Goal: Task Accomplishment & Management: Use online tool/utility

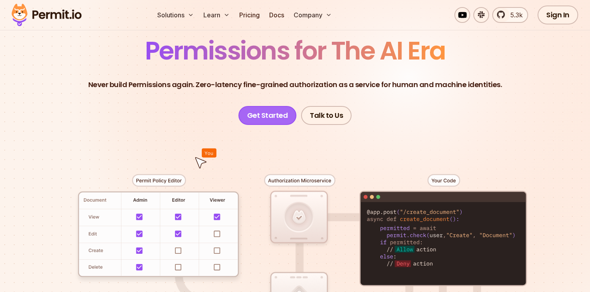
scroll to position [124, 0]
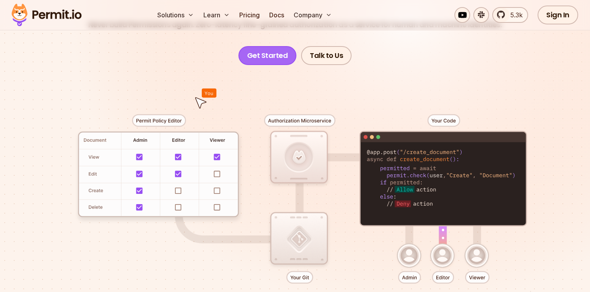
click at [286, 53] on link "Get Started" at bounding box center [267, 55] width 58 height 19
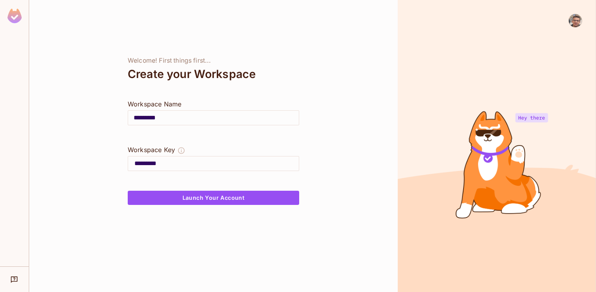
click at [273, 205] on div "Welcome! First things first... Create your Workspace Workspace Name ********* ​…" at bounding box center [213, 146] width 368 height 292
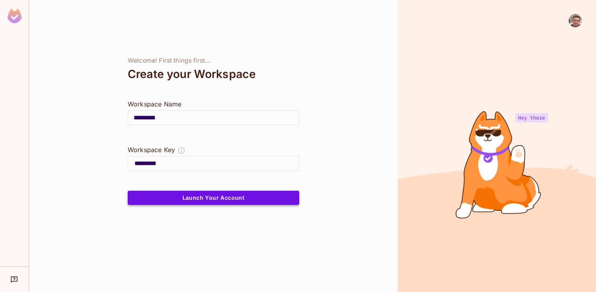
click at [280, 199] on button "Launch Your Account" at bounding box center [213, 198] width 171 height 14
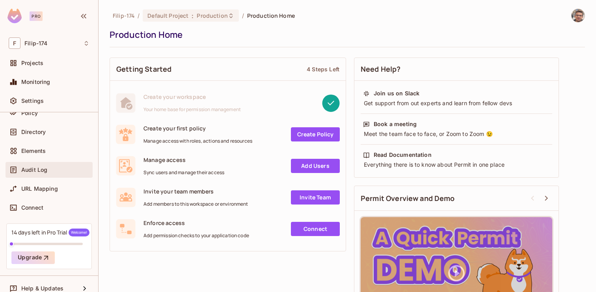
scroll to position [65, 0]
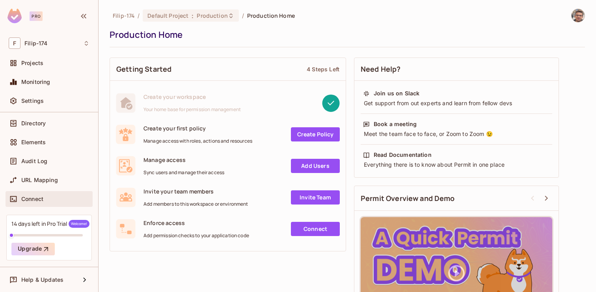
click at [62, 196] on div "Connect" at bounding box center [55, 199] width 68 height 6
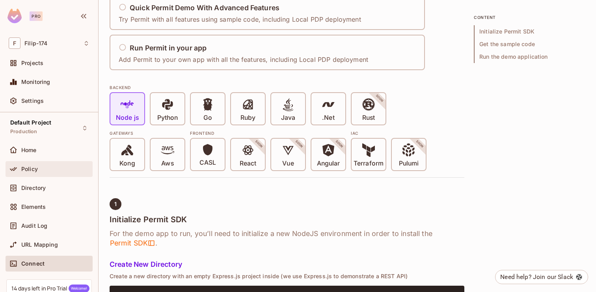
click at [37, 168] on span "Policy" at bounding box center [29, 169] width 17 height 6
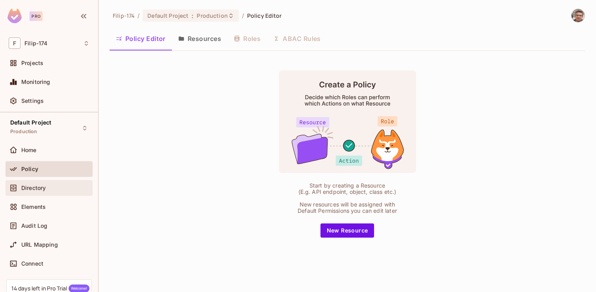
click at [45, 184] on div "Directory" at bounding box center [49, 187] width 81 height 9
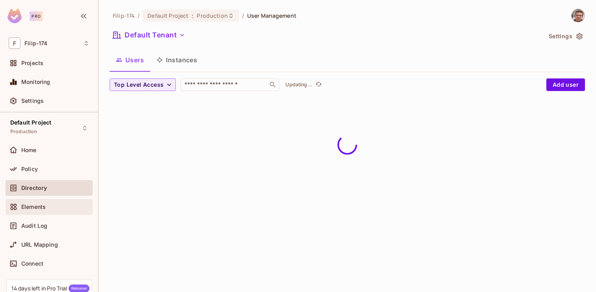
click at [48, 209] on div "Elements" at bounding box center [55, 207] width 68 height 6
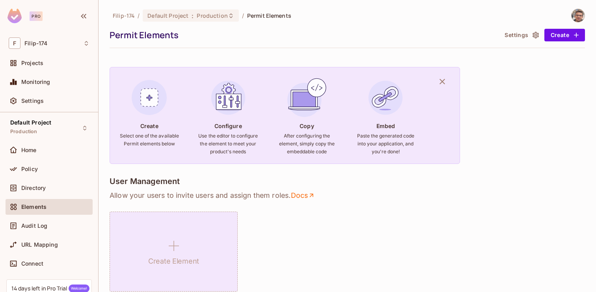
click at [151, 237] on div "Create Element" at bounding box center [173, 252] width 128 height 80
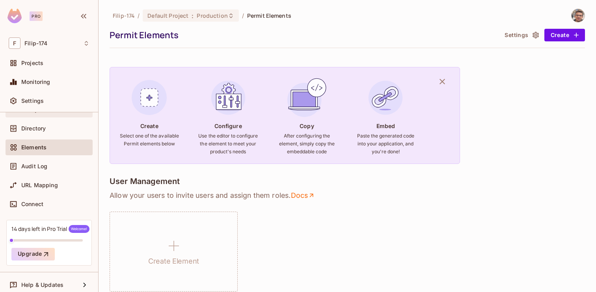
scroll to position [65, 0]
